Goal: Task Accomplishment & Management: Manage account settings

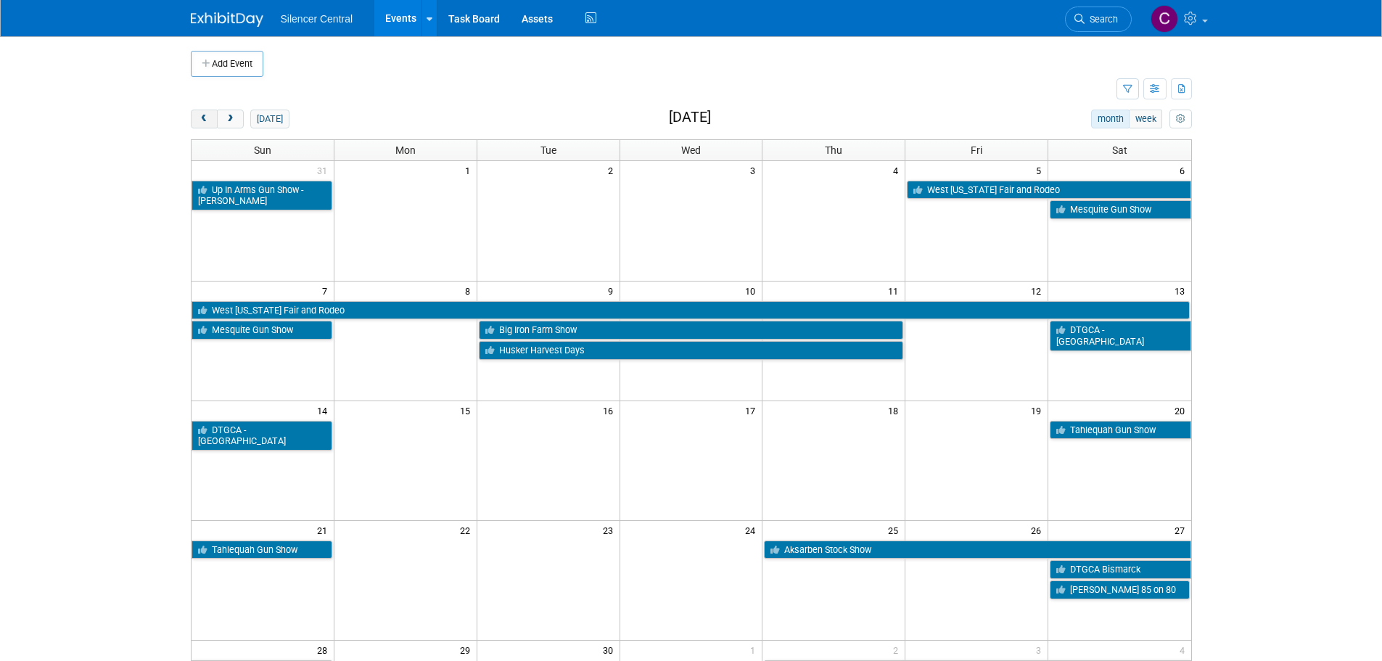
click at [206, 117] on span "prev" at bounding box center [204, 119] width 11 height 9
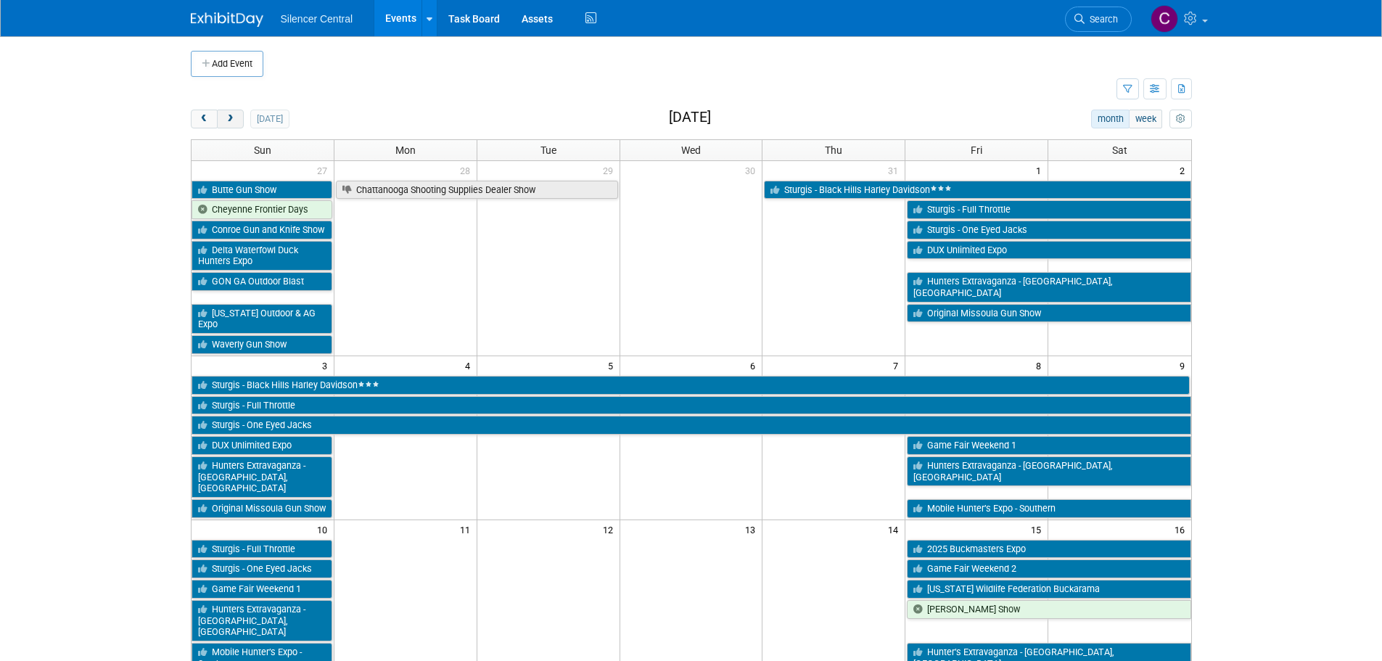
click at [227, 116] on span "next" at bounding box center [230, 119] width 11 height 9
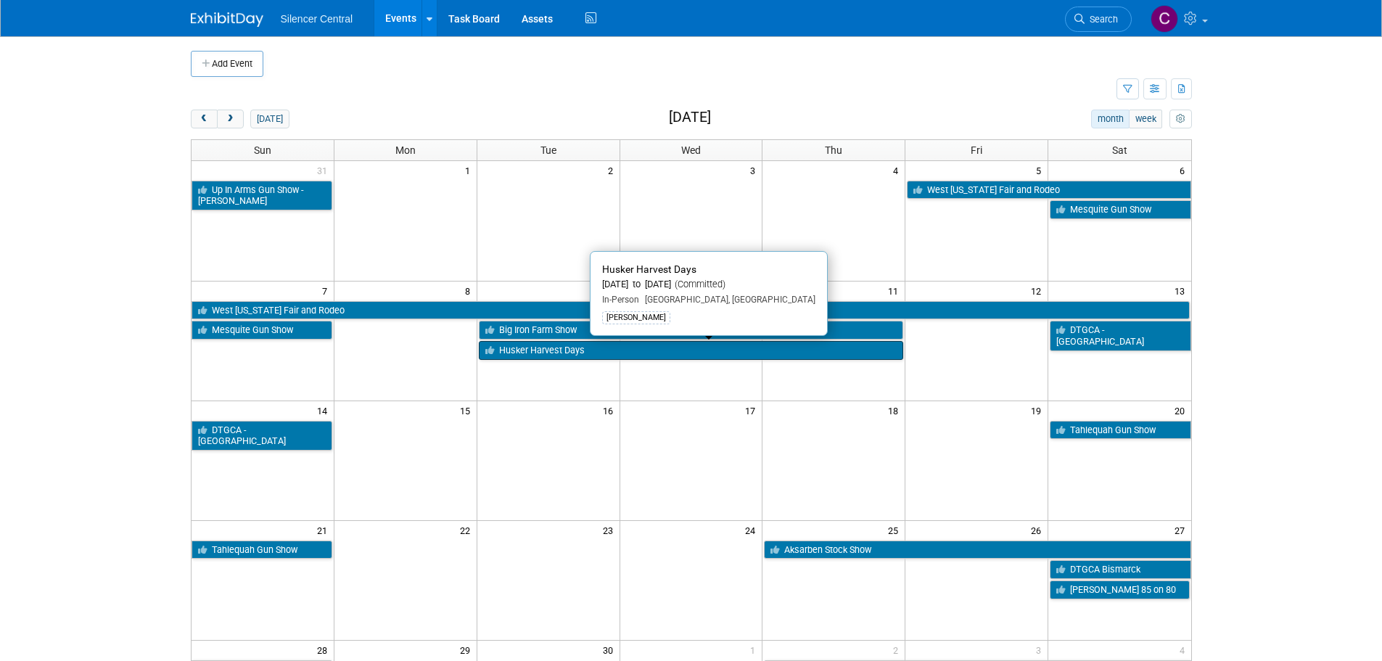
click at [504, 354] on link "Husker Harvest Days" at bounding box center [691, 350] width 425 height 19
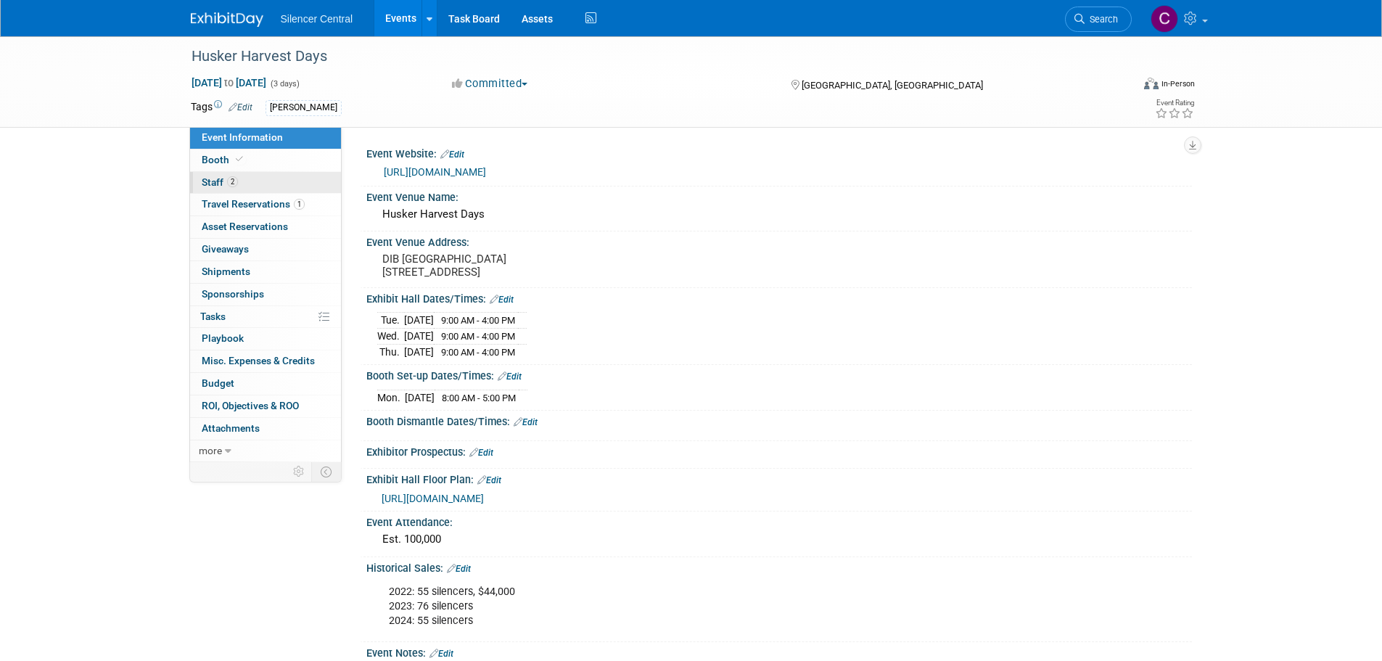
click at [231, 158] on span "Booth" at bounding box center [224, 160] width 44 height 12
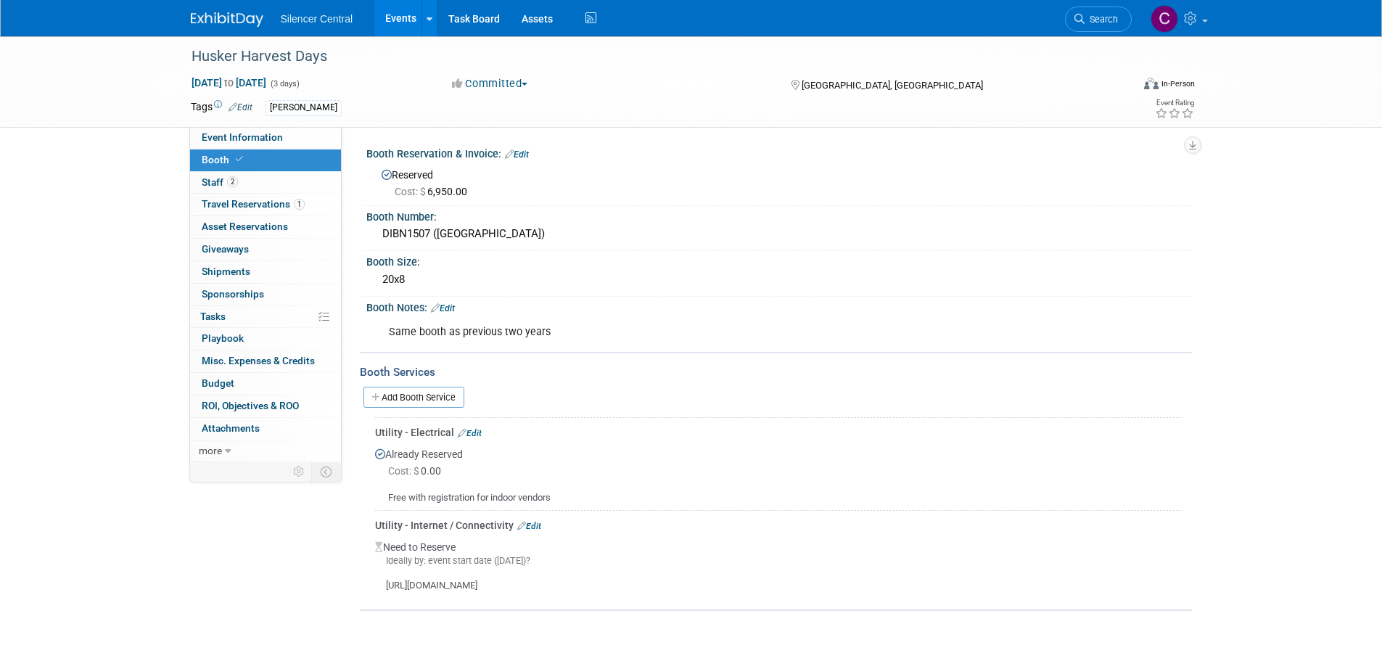
click at [535, 519] on div "Utility - Internet / Connectivity Edit" at bounding box center [778, 525] width 806 height 15
click at [535, 522] on link "Edit" at bounding box center [529, 526] width 24 height 10
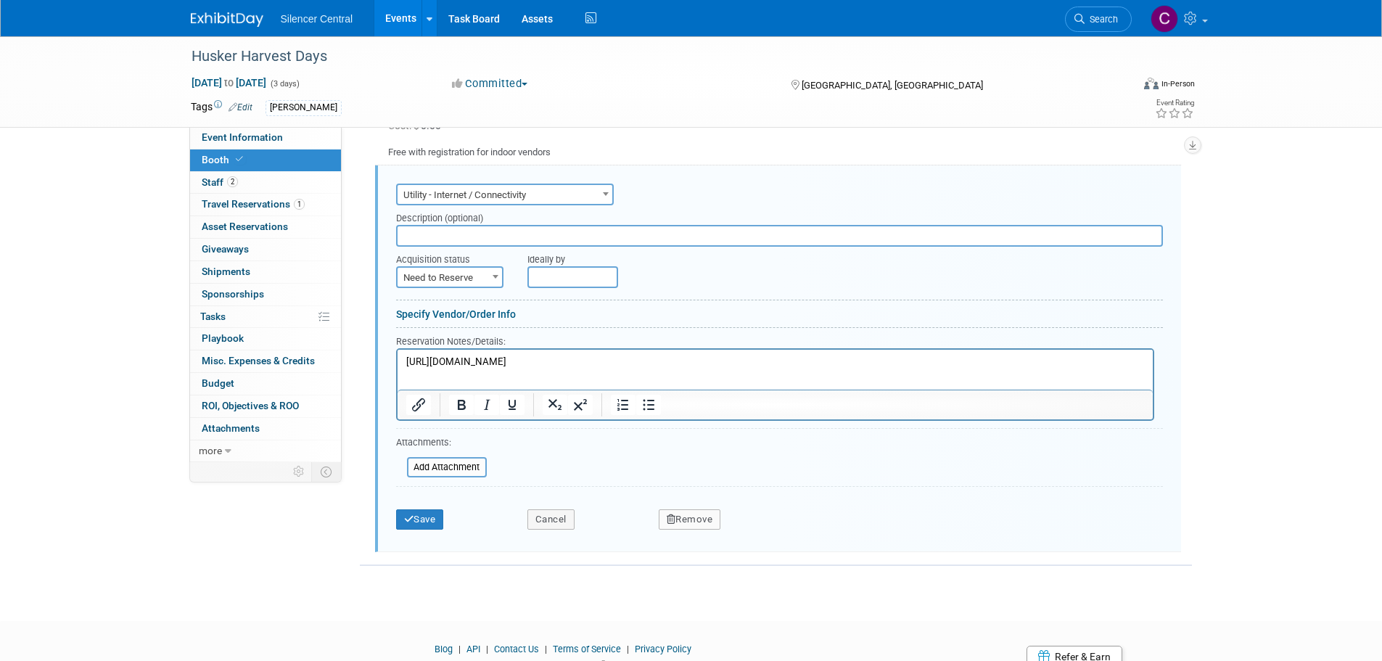
click at [451, 274] on span "Need to Reserve" at bounding box center [450, 278] width 104 height 20
select select "2"
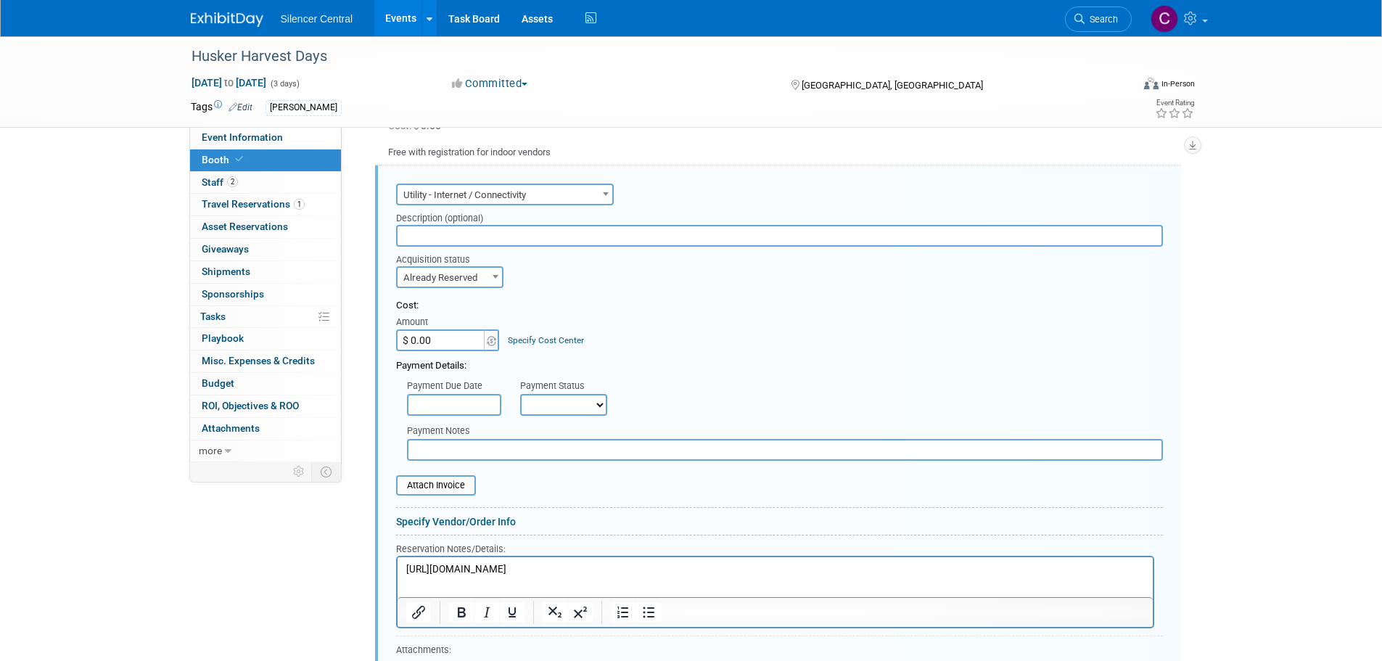
click at [458, 337] on input "$ 0.00" at bounding box center [441, 340] width 91 height 22
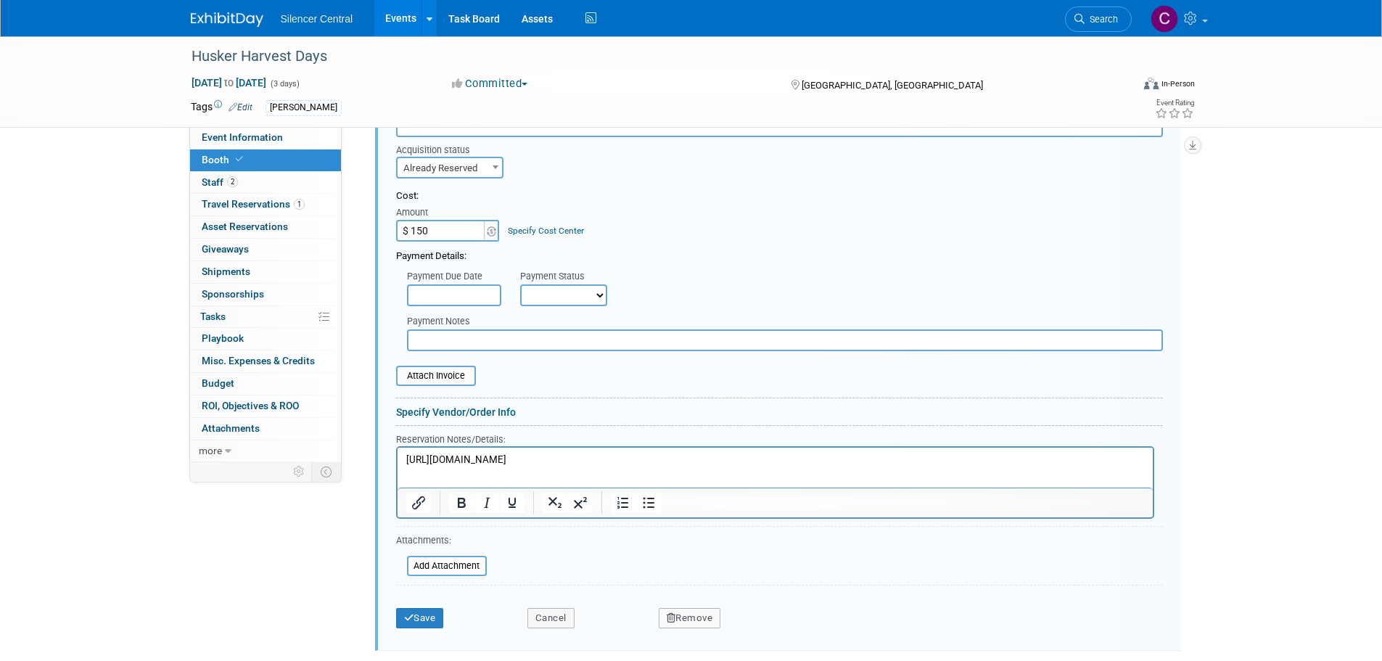
scroll to position [563, 0]
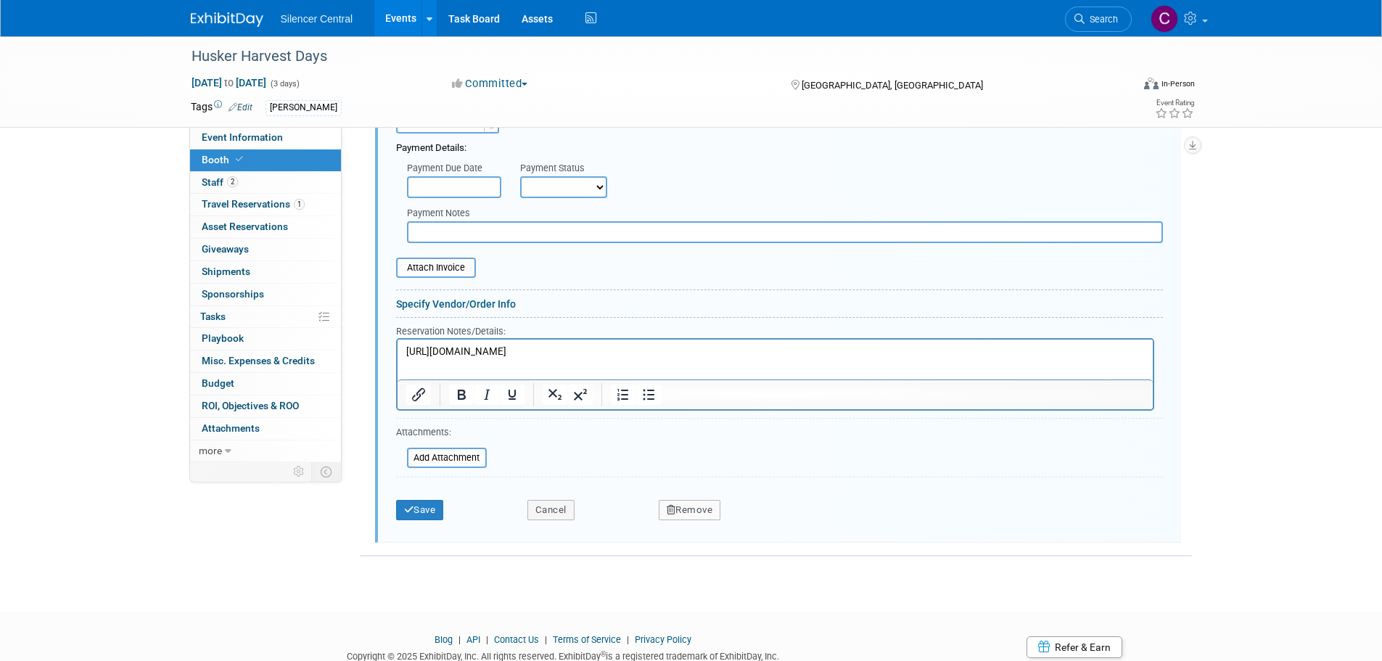
type input "$ 150.00"
click at [620, 355] on p "https://www.nextlinkinternet.com/hhd25" at bounding box center [775, 352] width 739 height 14
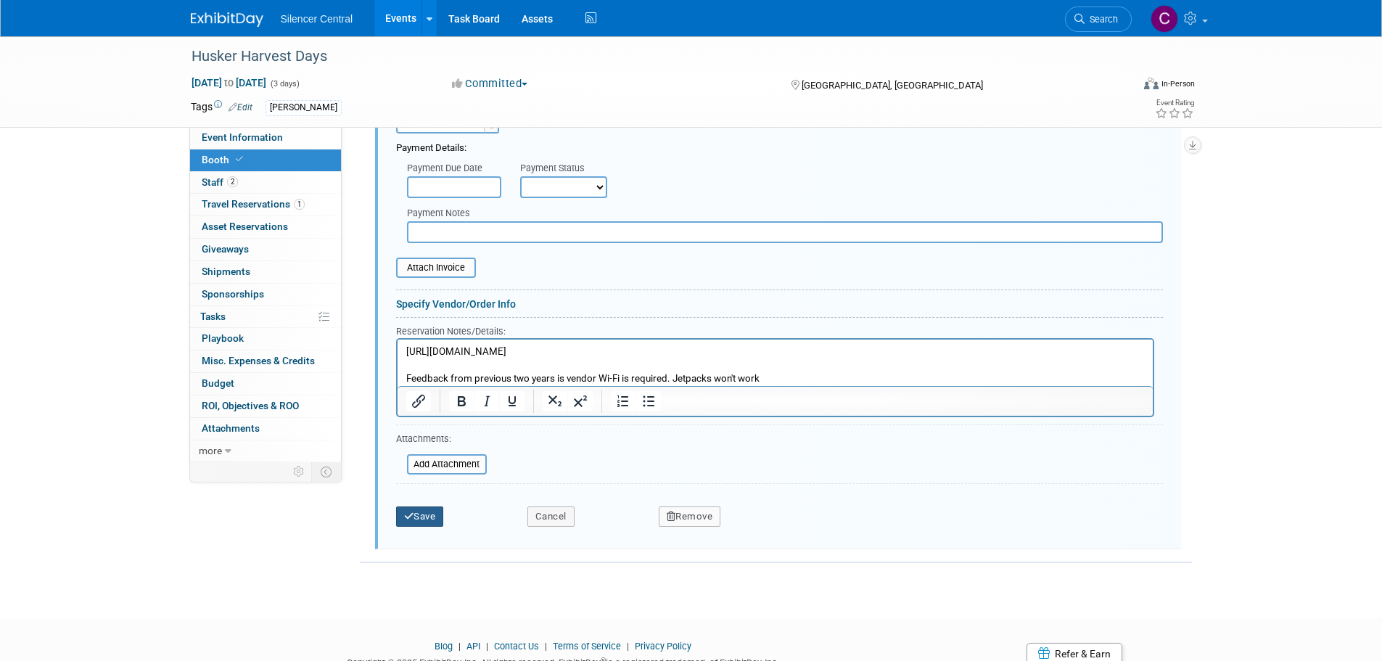
click at [419, 514] on button "Save" at bounding box center [420, 516] width 48 height 20
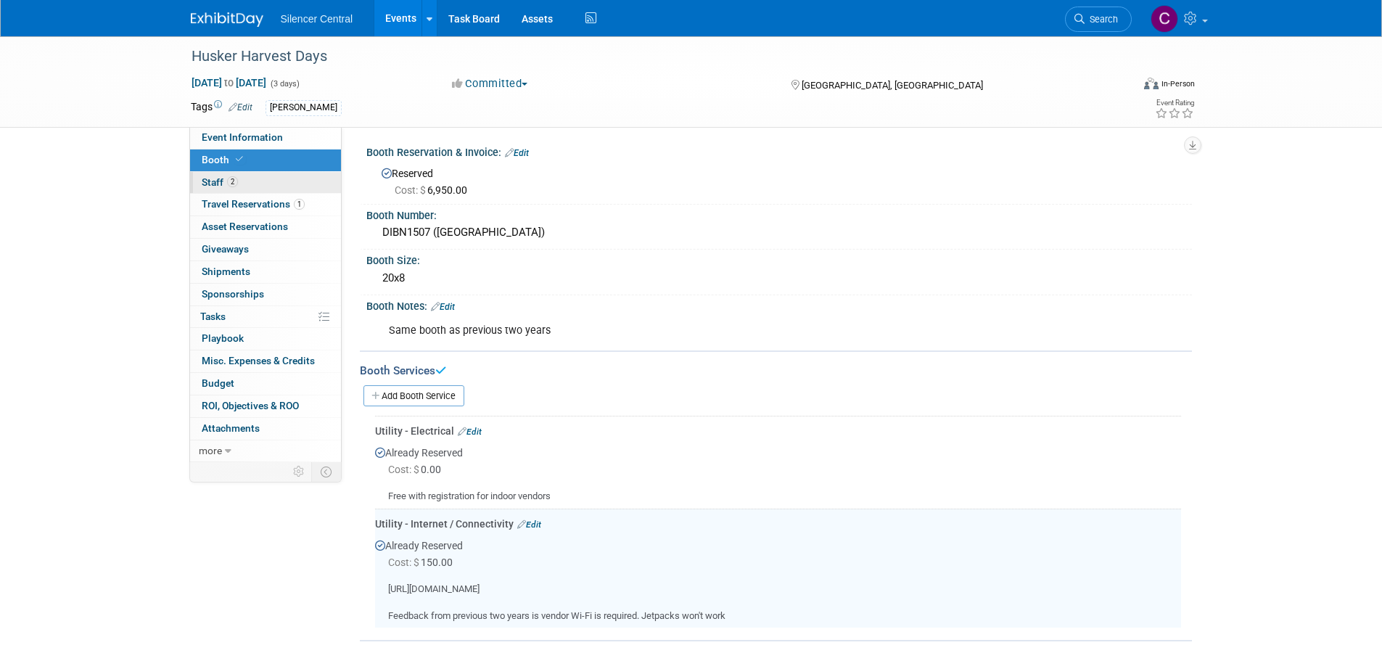
scroll to position [0, 0]
click at [239, 137] on span "Event Information" at bounding box center [242, 137] width 81 height 12
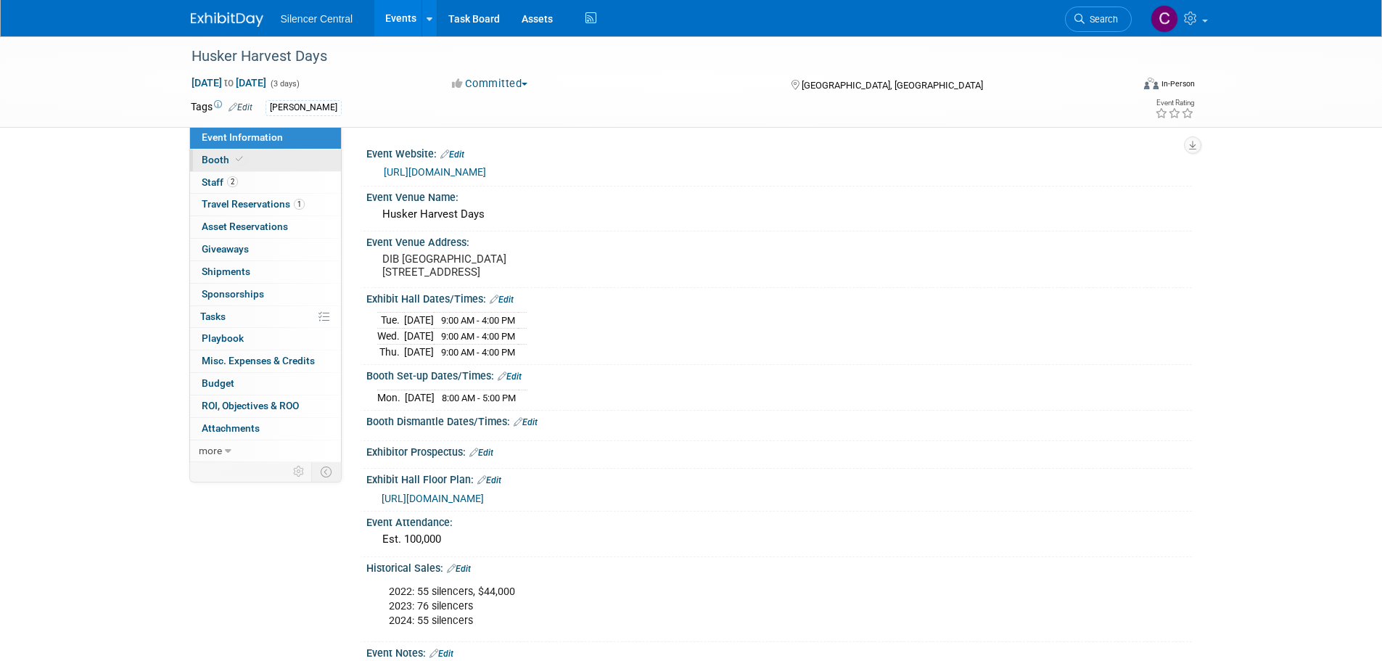
click at [245, 164] on link "Booth" at bounding box center [265, 160] width 151 height 22
